Goal: Task Accomplishment & Management: Manage account settings

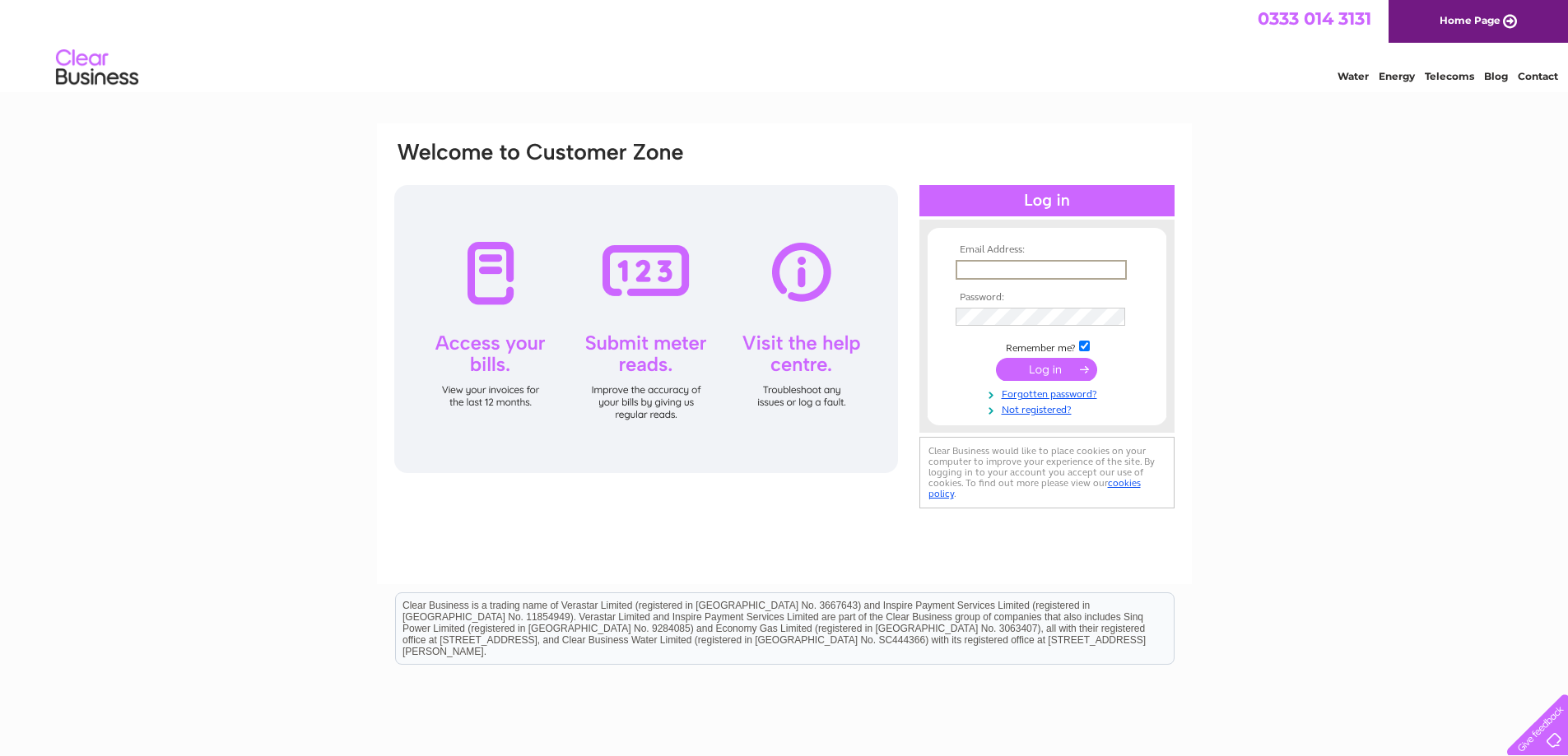
click at [1101, 262] on input "text" at bounding box center [1041, 269] width 171 height 19
type input "Clairewhite73@googlemail.com"
click at [996, 358] on input "submit" at bounding box center [1046, 369] width 101 height 23
click at [1060, 365] on input "submit" at bounding box center [1046, 369] width 101 height 23
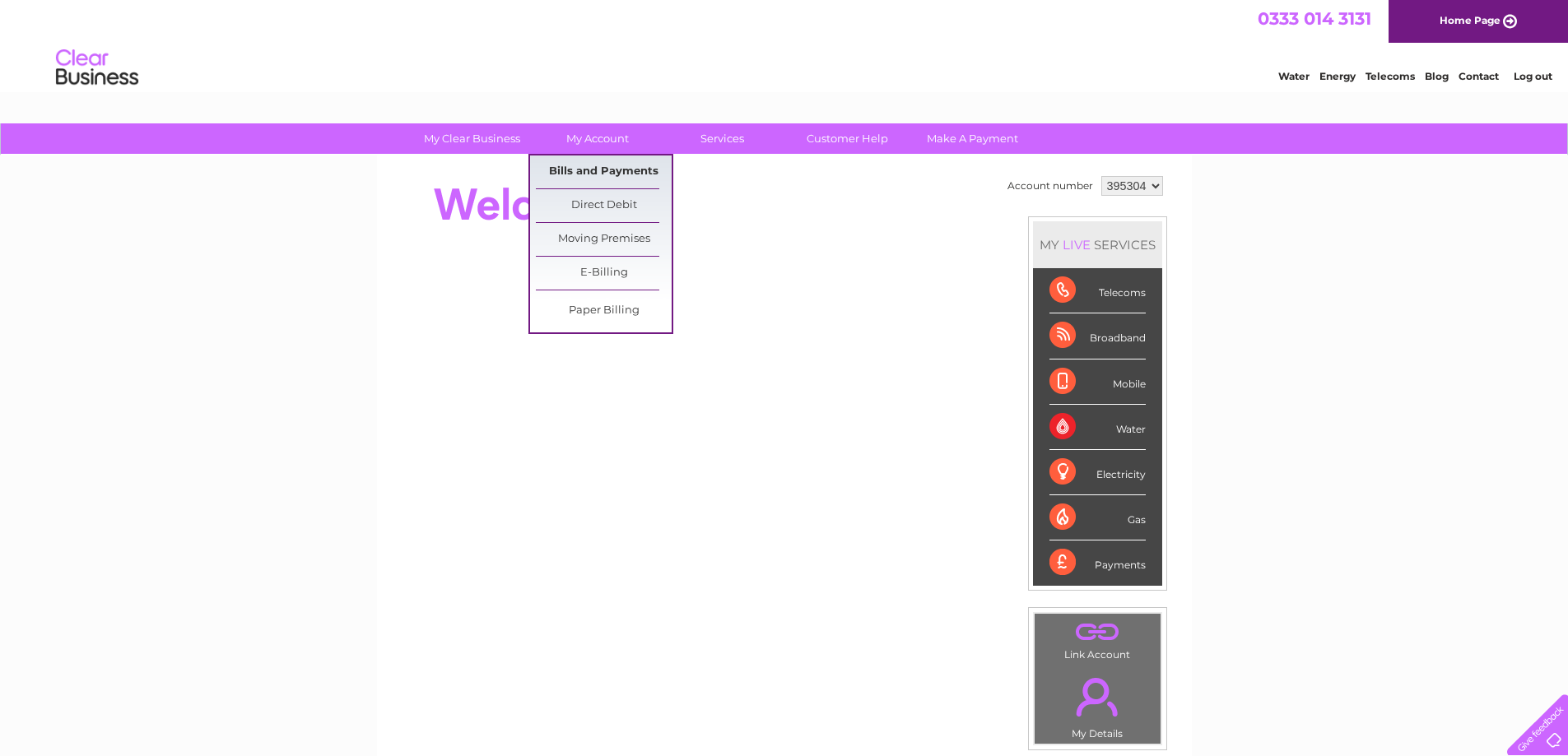
click at [627, 172] on link "Bills and Payments" at bounding box center [604, 172] width 136 height 33
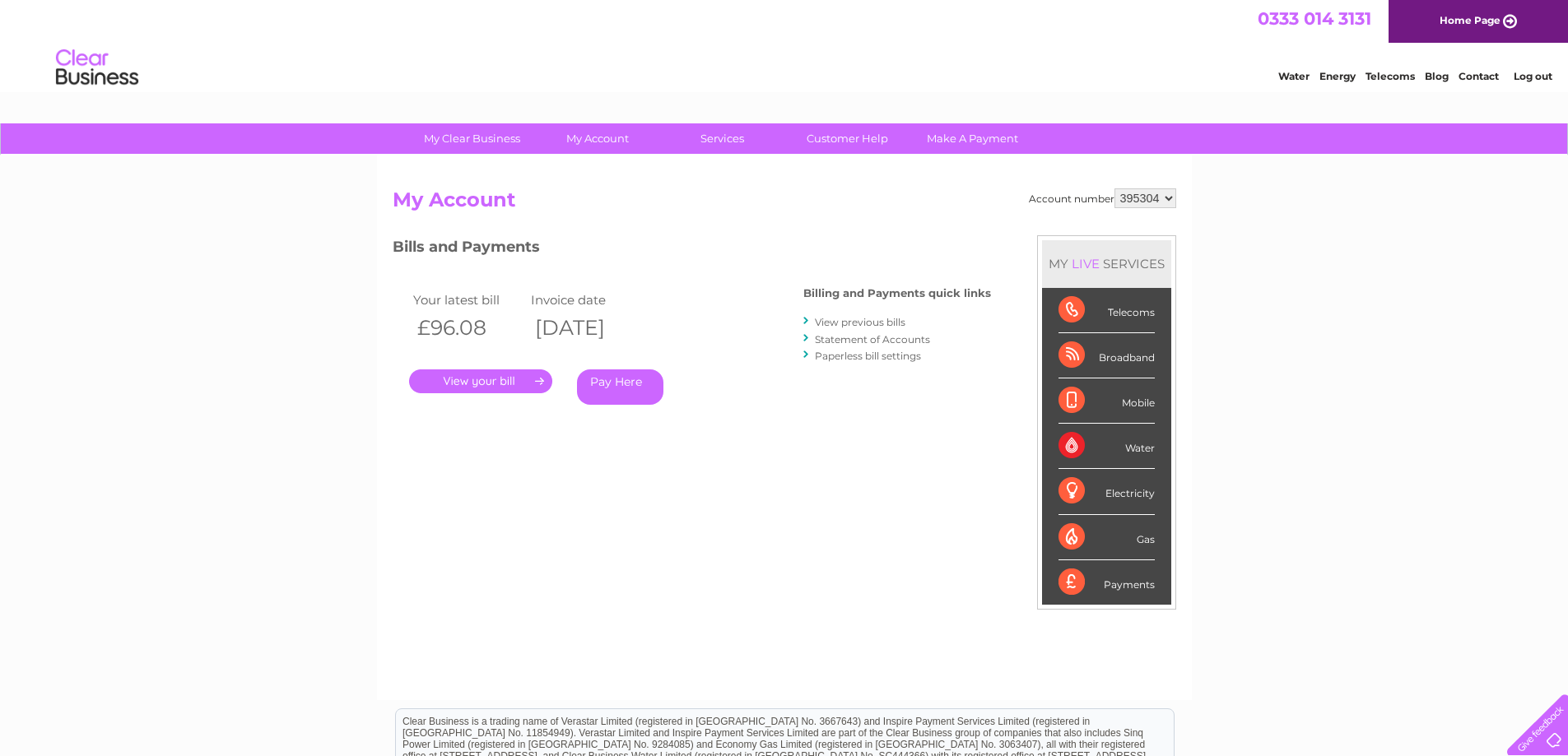
click at [862, 322] on link "View previous bills" at bounding box center [859, 321] width 90 height 12
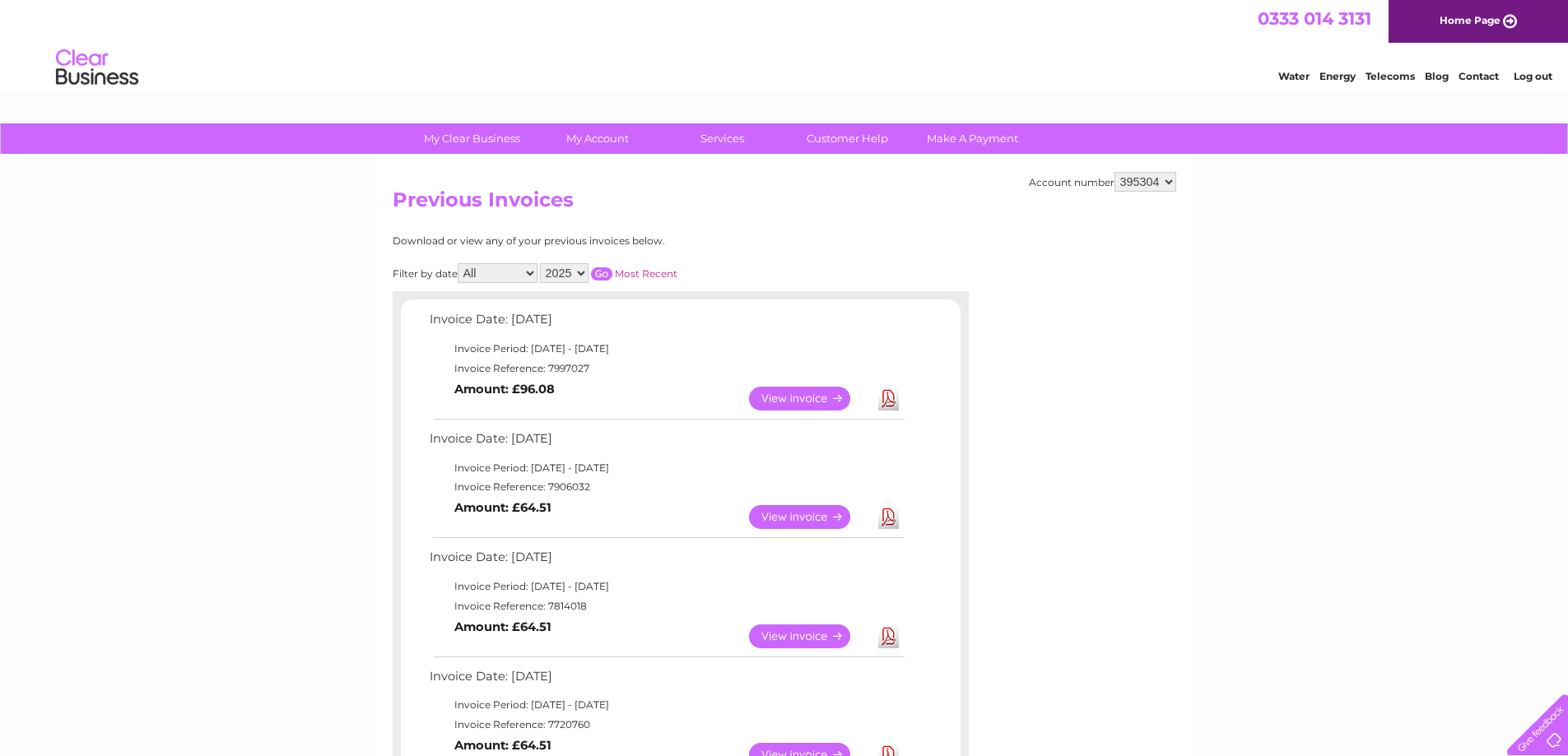
click at [826, 518] on link "View" at bounding box center [809, 517] width 121 height 24
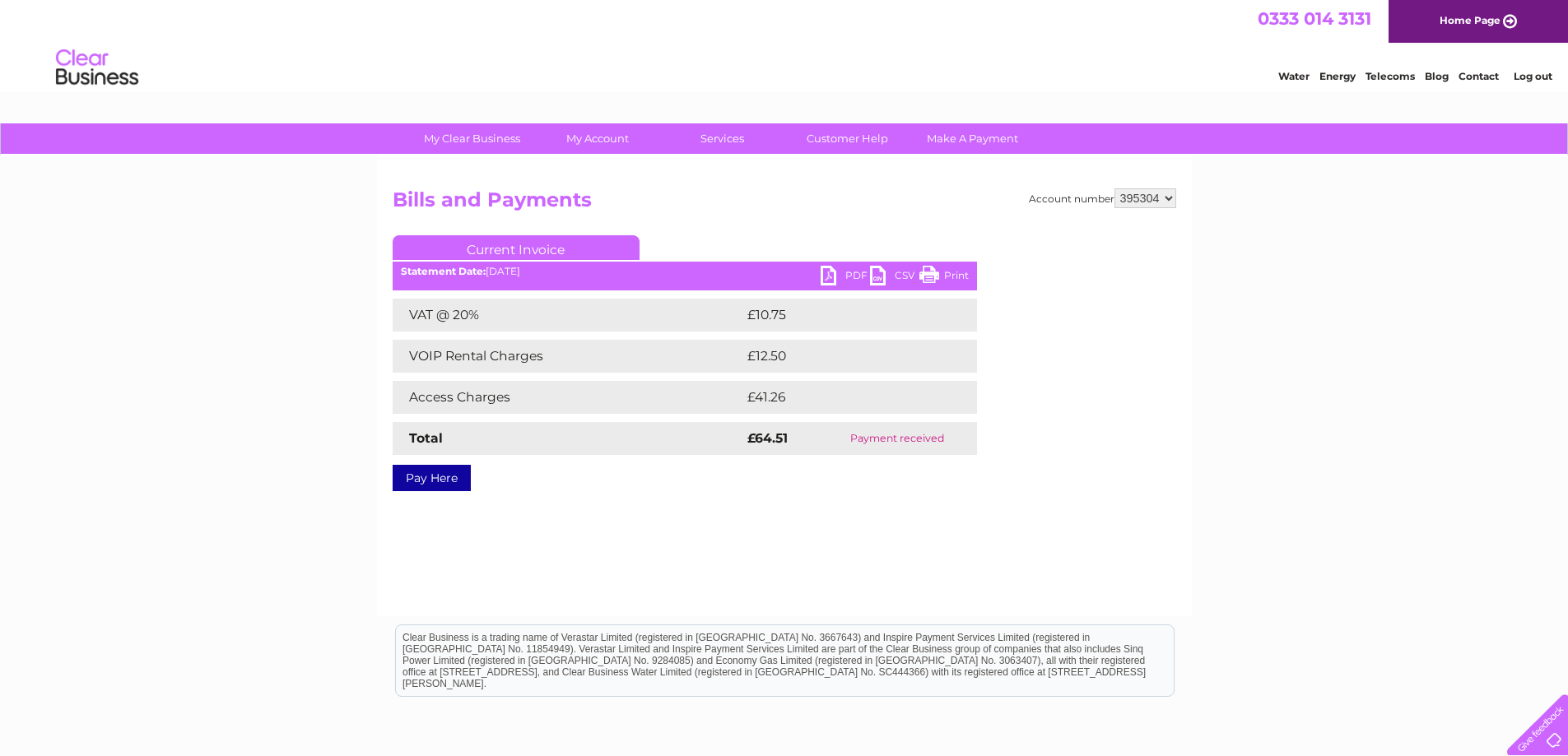
click at [838, 276] on link "PDF" at bounding box center [846, 278] width 50 height 24
